Goal: Complete application form

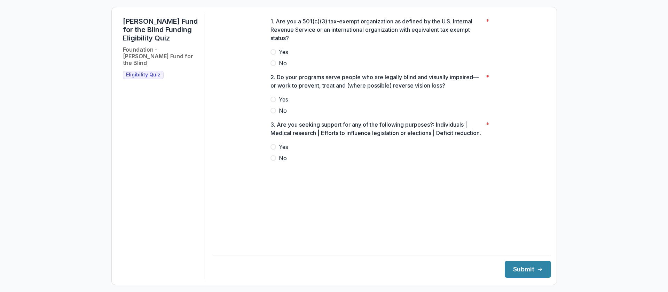
click at [275, 55] on span at bounding box center [274, 52] width 6 height 6
click at [273, 102] on span at bounding box center [274, 99] width 6 height 6
click at [272, 162] on label "No" at bounding box center [382, 158] width 223 height 8
click at [509, 266] on button "Submit" at bounding box center [528, 269] width 46 height 17
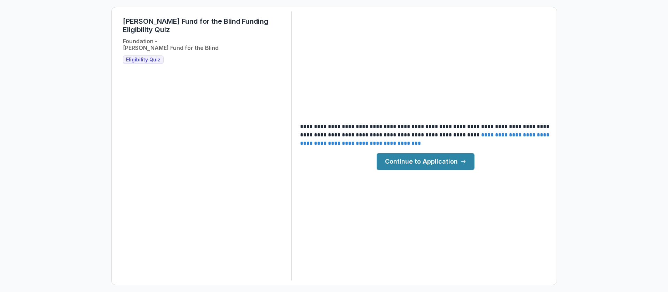
click at [405, 162] on link "Continue to Application" at bounding box center [426, 161] width 98 height 17
